Goal: Task Accomplishment & Management: Use online tool/utility

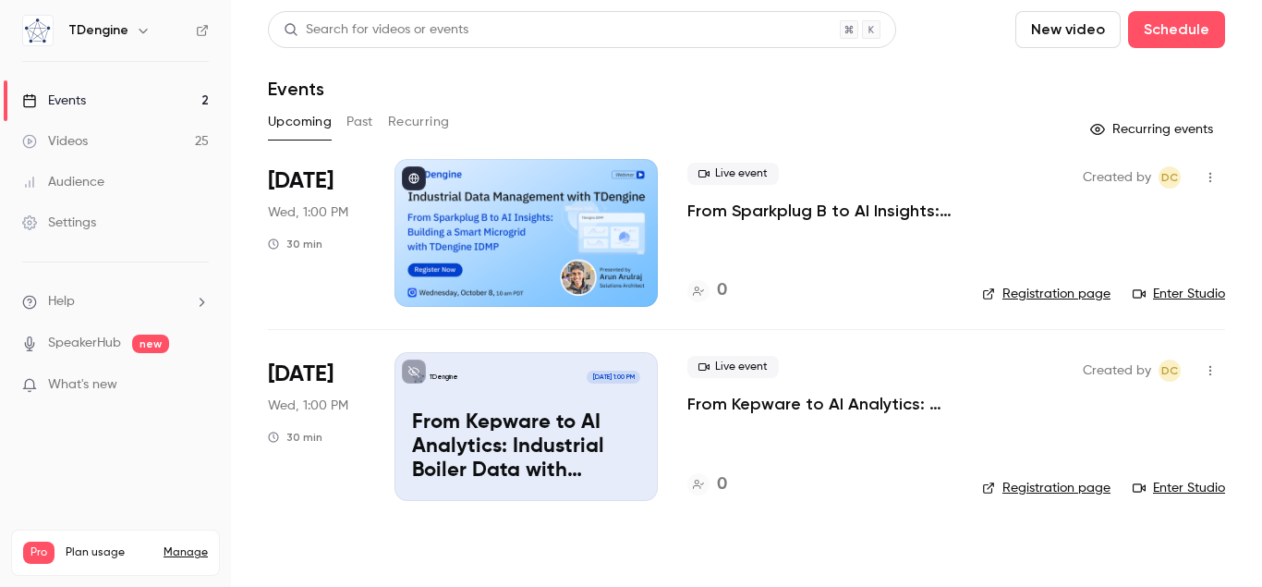
click at [745, 207] on p "From Sparkplug B to AI Insights: Building a Smart Microgrid with TDengine IDMP" at bounding box center [820, 211] width 265 height 22
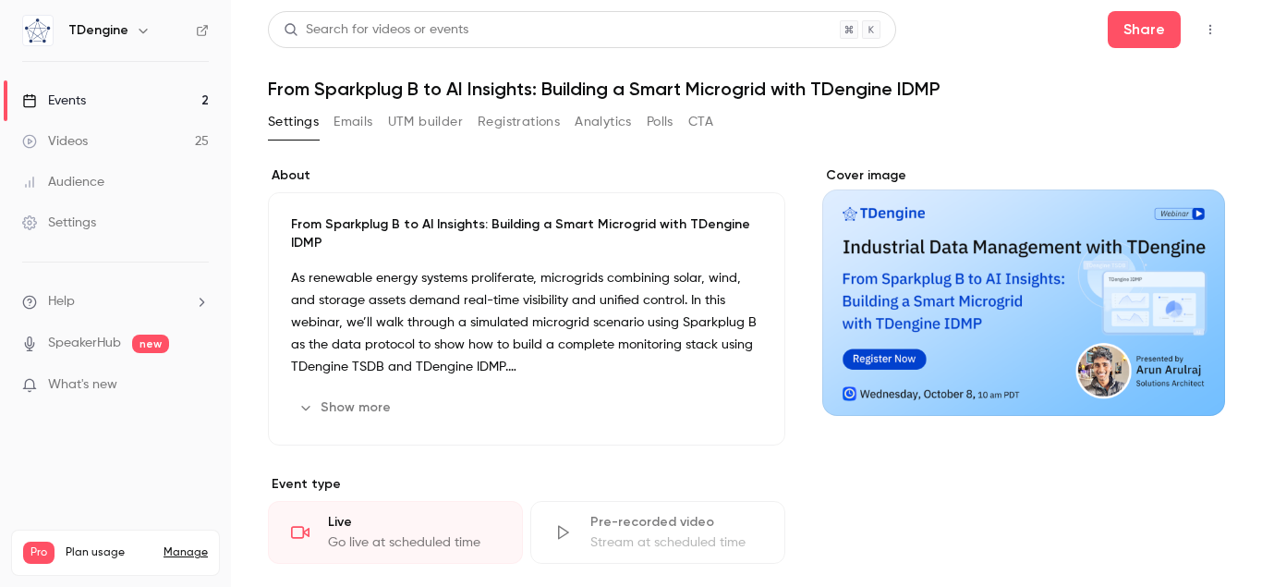
click at [450, 123] on button "UTM builder" at bounding box center [425, 122] width 75 height 30
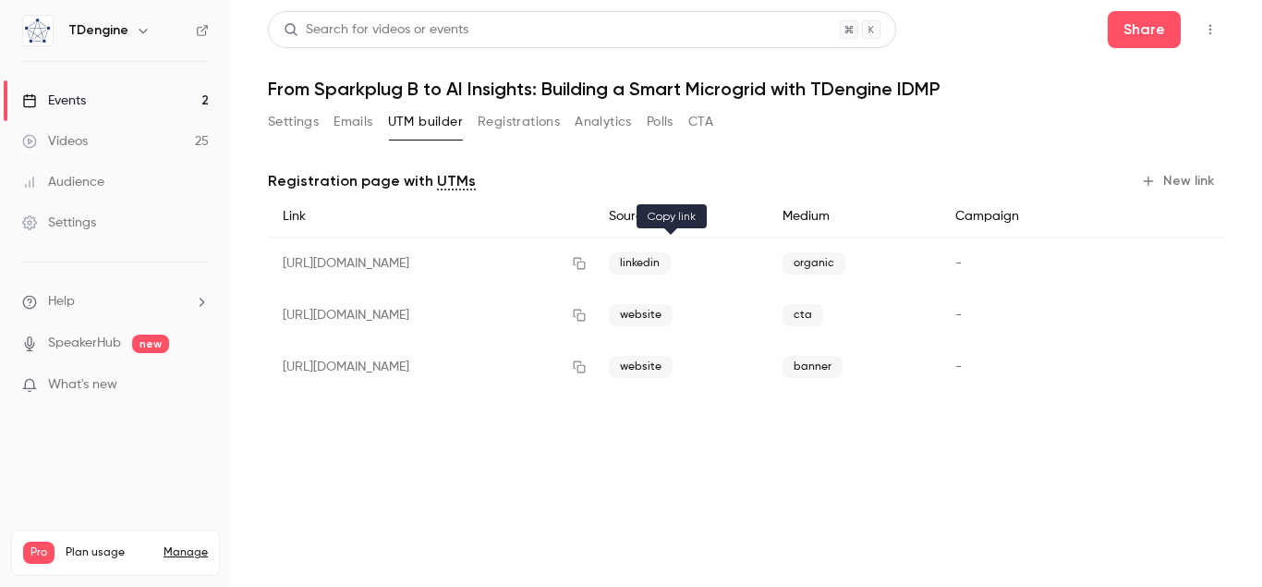
click at [587, 259] on icon "button" at bounding box center [579, 263] width 15 height 13
click at [1196, 189] on button "New link" at bounding box center [1179, 181] width 91 height 30
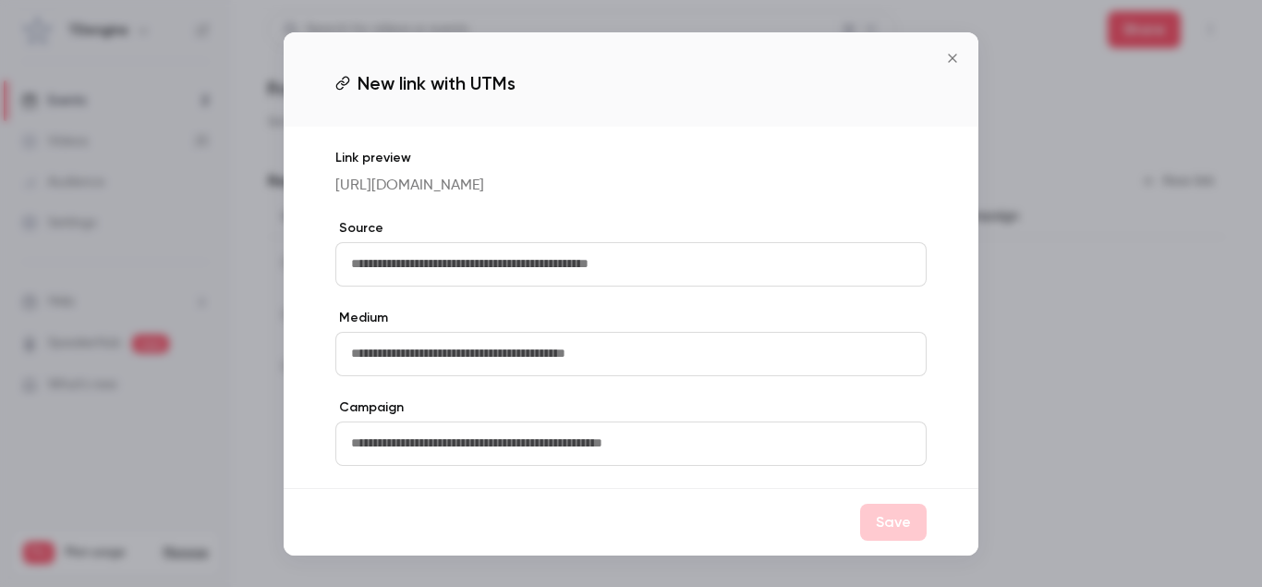
click at [628, 256] on input "text" at bounding box center [630, 264] width 591 height 44
type input "**********"
type input "*"
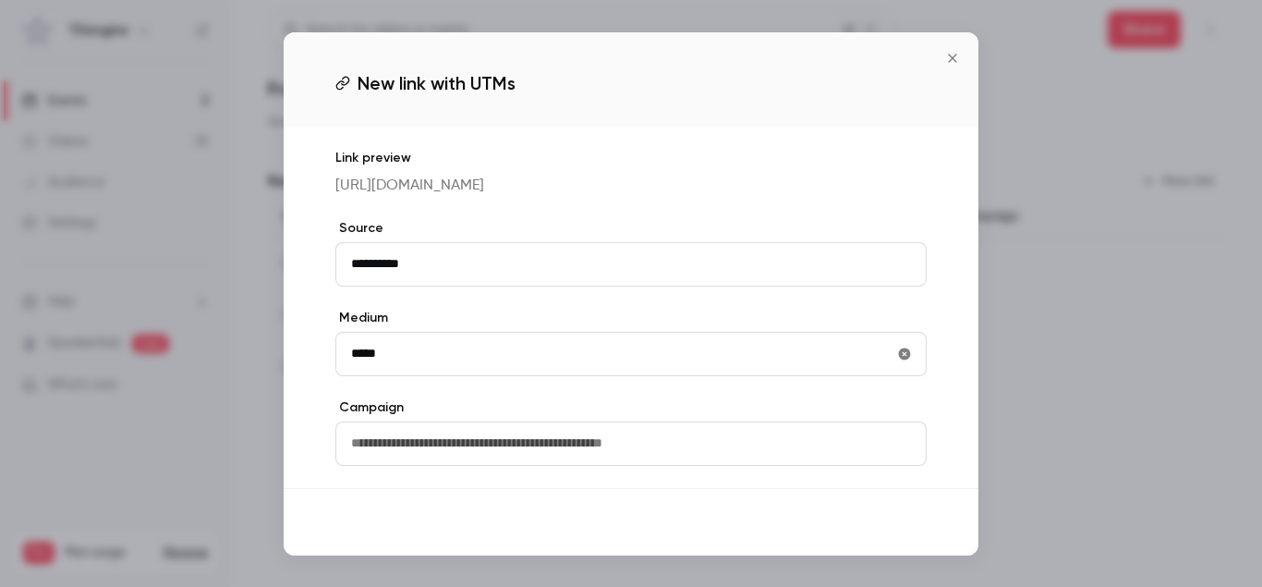
type input "*****"
click at [894, 541] on button "Save" at bounding box center [893, 522] width 67 height 37
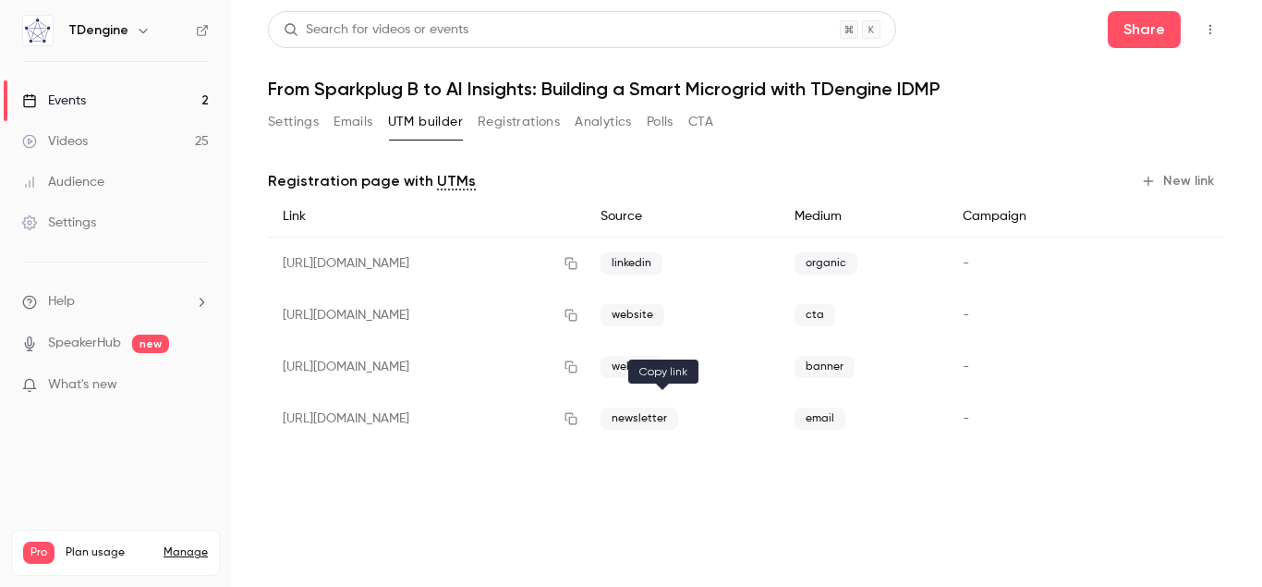
click at [579, 420] on icon "button" at bounding box center [571, 418] width 15 height 13
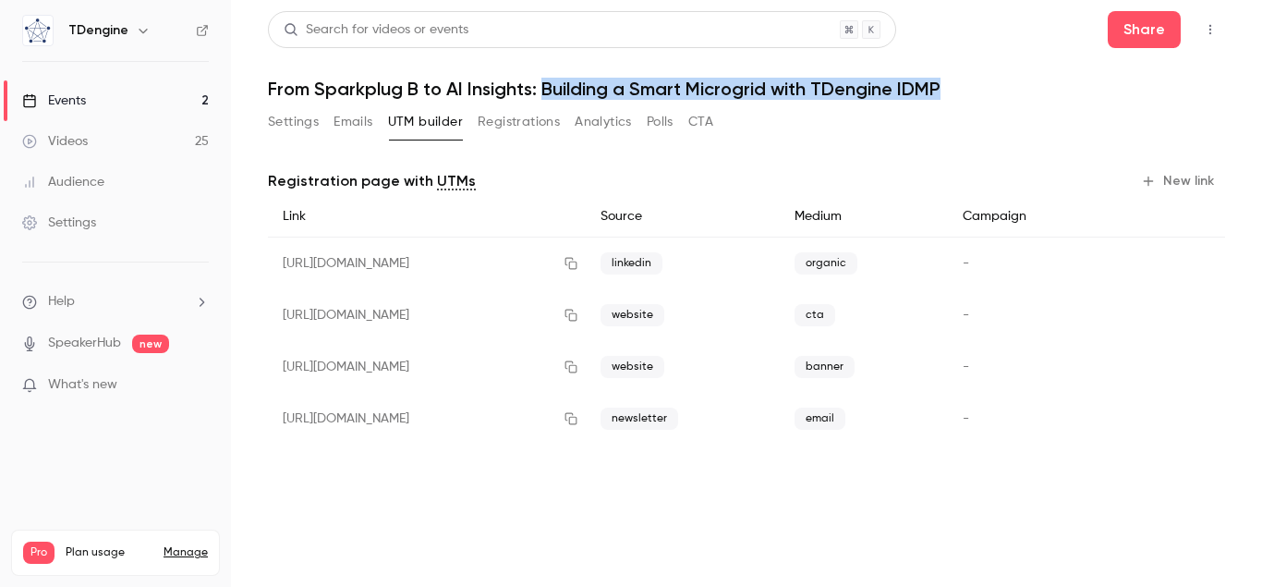
drag, startPoint x: 544, startPoint y: 86, endPoint x: 991, endPoint y: 86, distance: 446.4
click at [991, 86] on h1 "From Sparkplug B to AI Insights: Building a Smart Microgrid with TDengine IDMP" at bounding box center [746, 89] width 957 height 22
copy h1 "Building a Smart Microgrid with TDengine IDMP"
click at [299, 118] on button "Settings" at bounding box center [293, 122] width 51 height 30
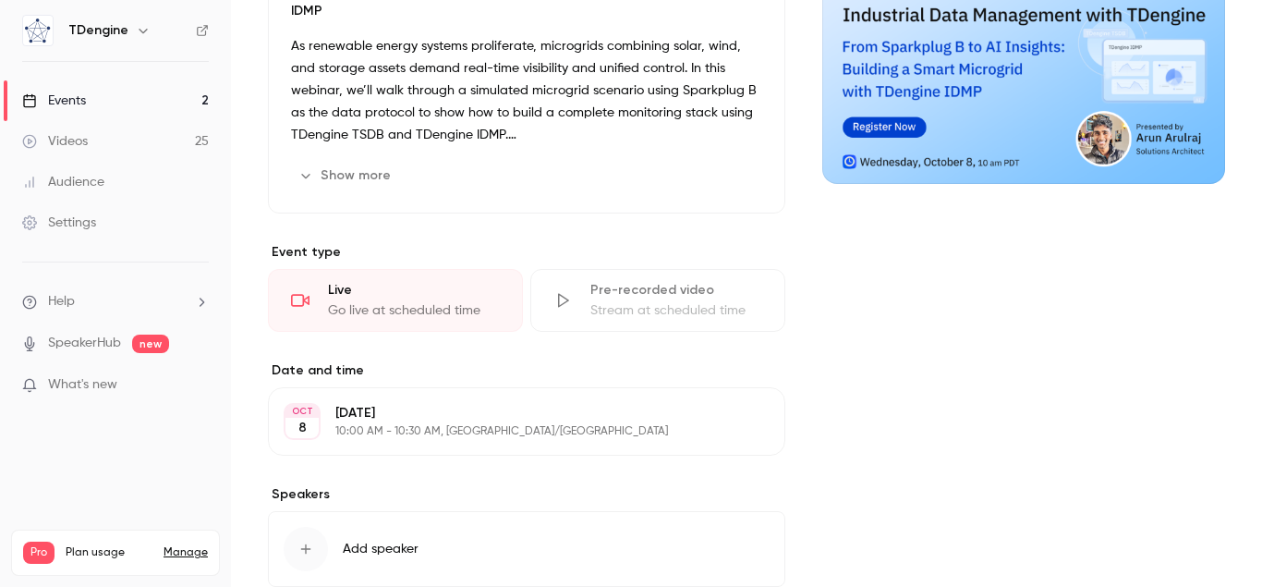
scroll to position [316, 0]
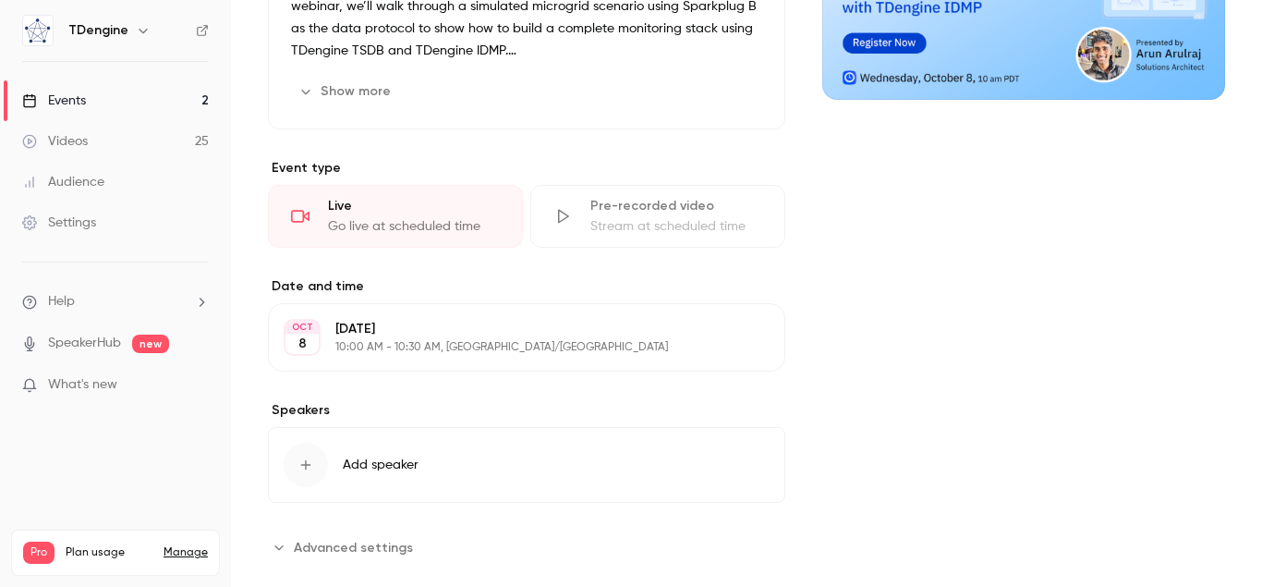
click at [159, 101] on link "Events 2" at bounding box center [115, 100] width 231 height 41
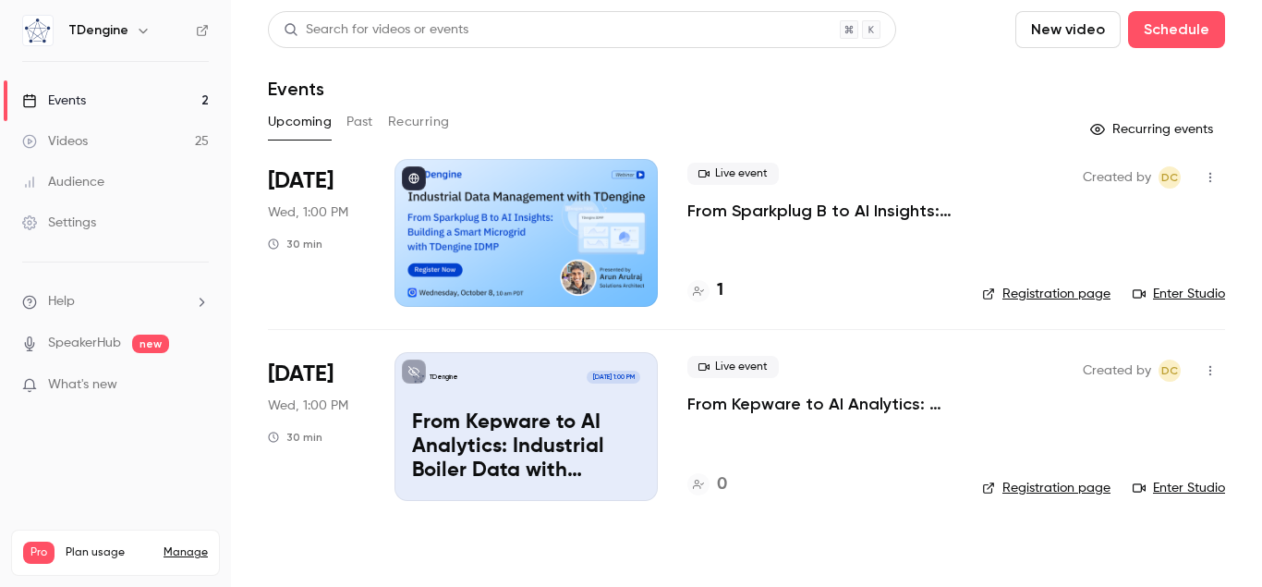
click at [731, 289] on div "1" at bounding box center [820, 290] width 265 height 25
click at [724, 289] on div "1" at bounding box center [820, 290] width 265 height 25
click at [720, 290] on h4 "1" at bounding box center [720, 290] width 6 height 25
